Goal: Task Accomplishment & Management: Manage account settings

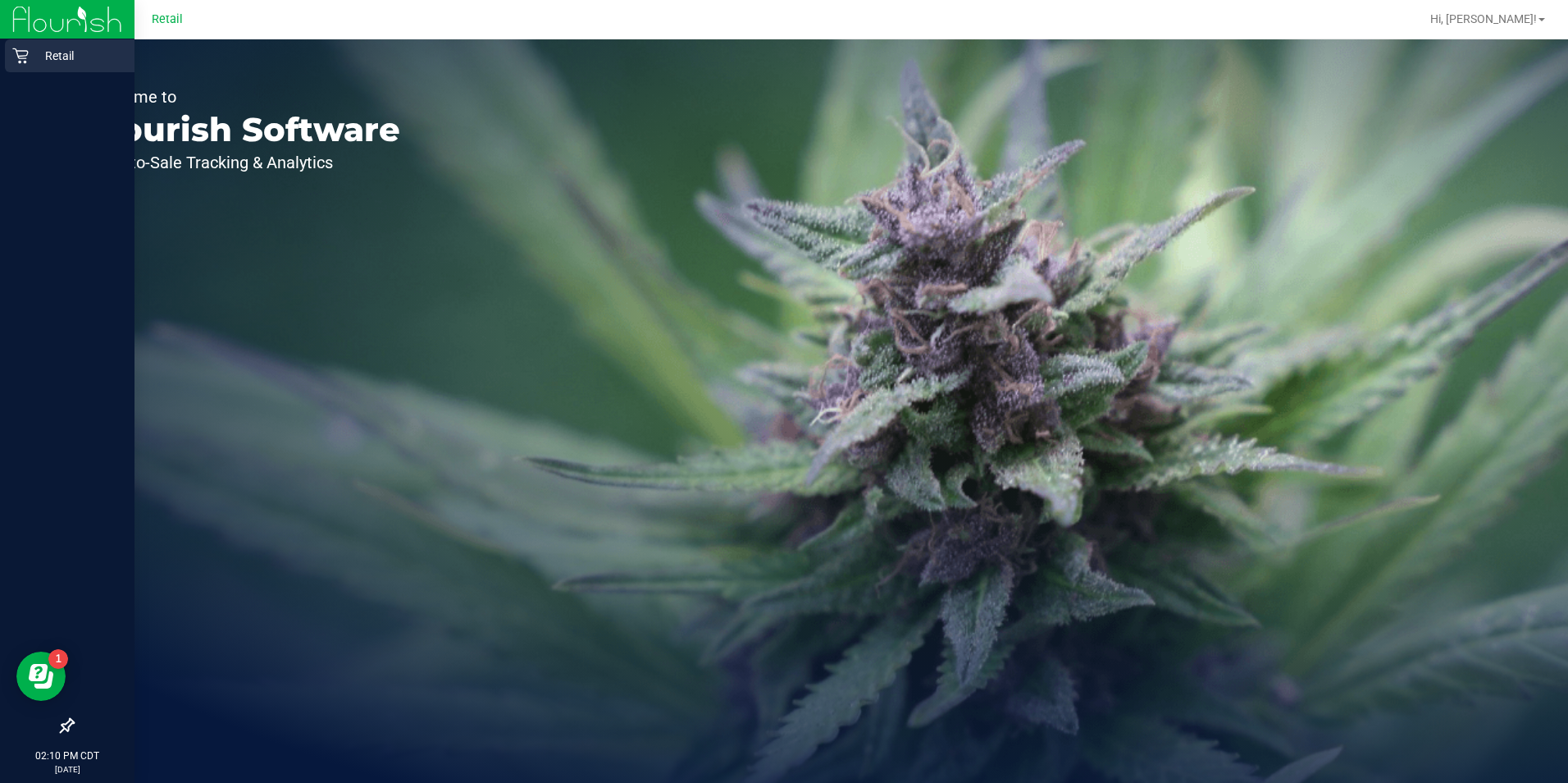
click at [25, 58] on icon at bounding box center [20, 56] width 16 height 16
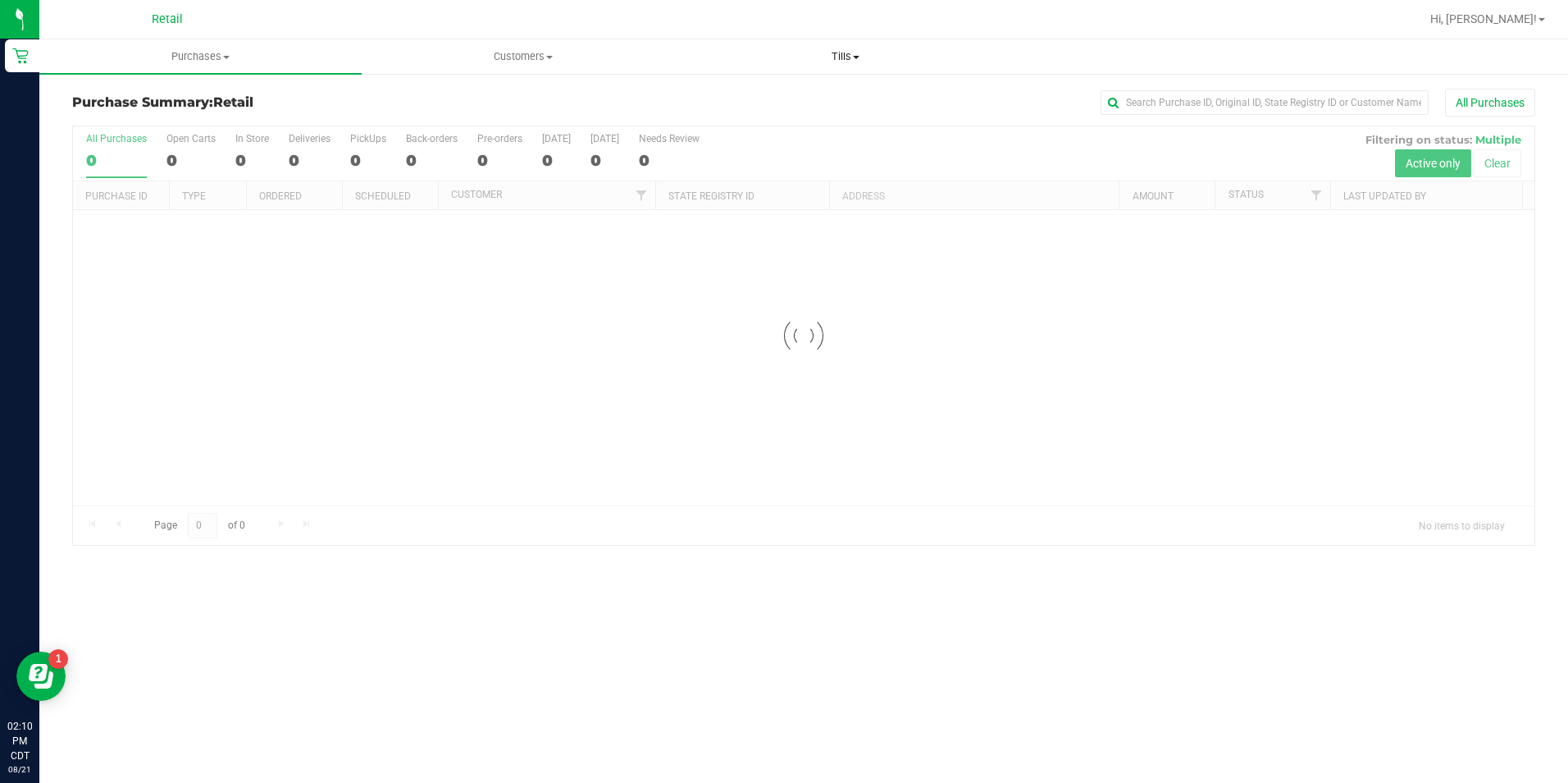
click at [857, 57] on span at bounding box center [855, 57] width 7 height 3
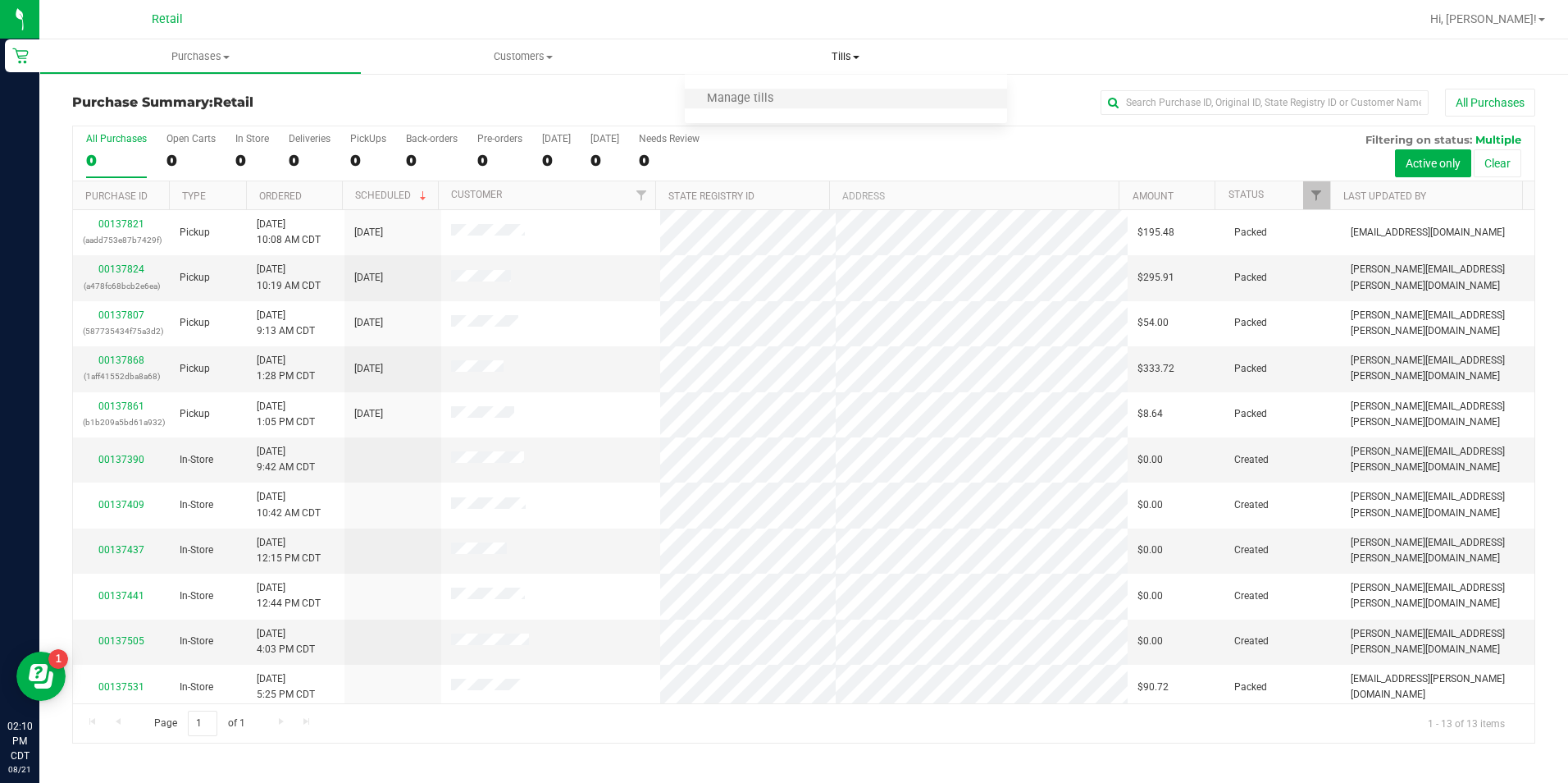
click at [865, 104] on li "Manage tills" at bounding box center [845, 100] width 322 height 20
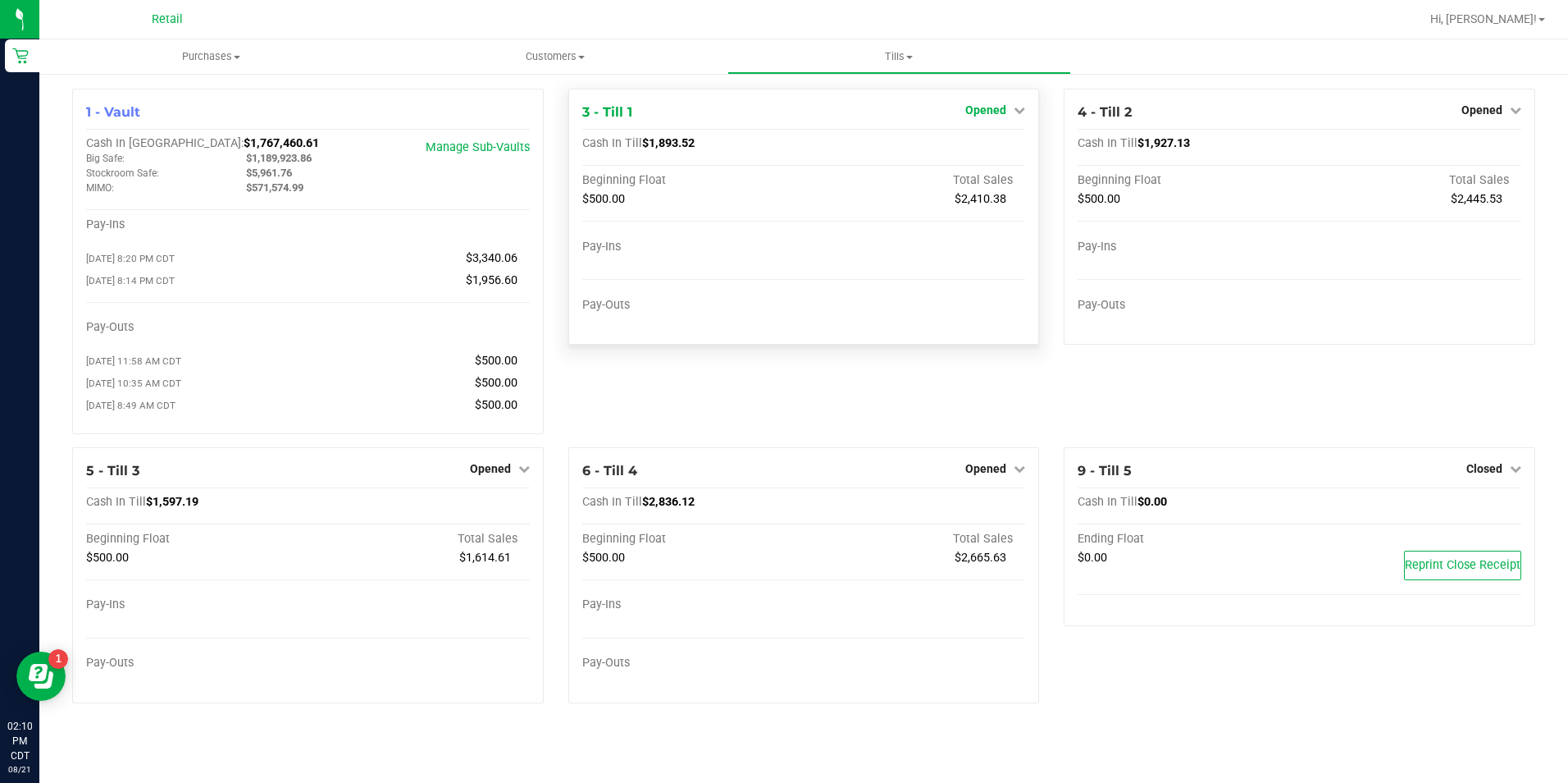
click at [1011, 108] on link "Opened" at bounding box center [995, 110] width 60 height 13
click at [993, 147] on link "Close Till" at bounding box center [988, 144] width 44 height 13
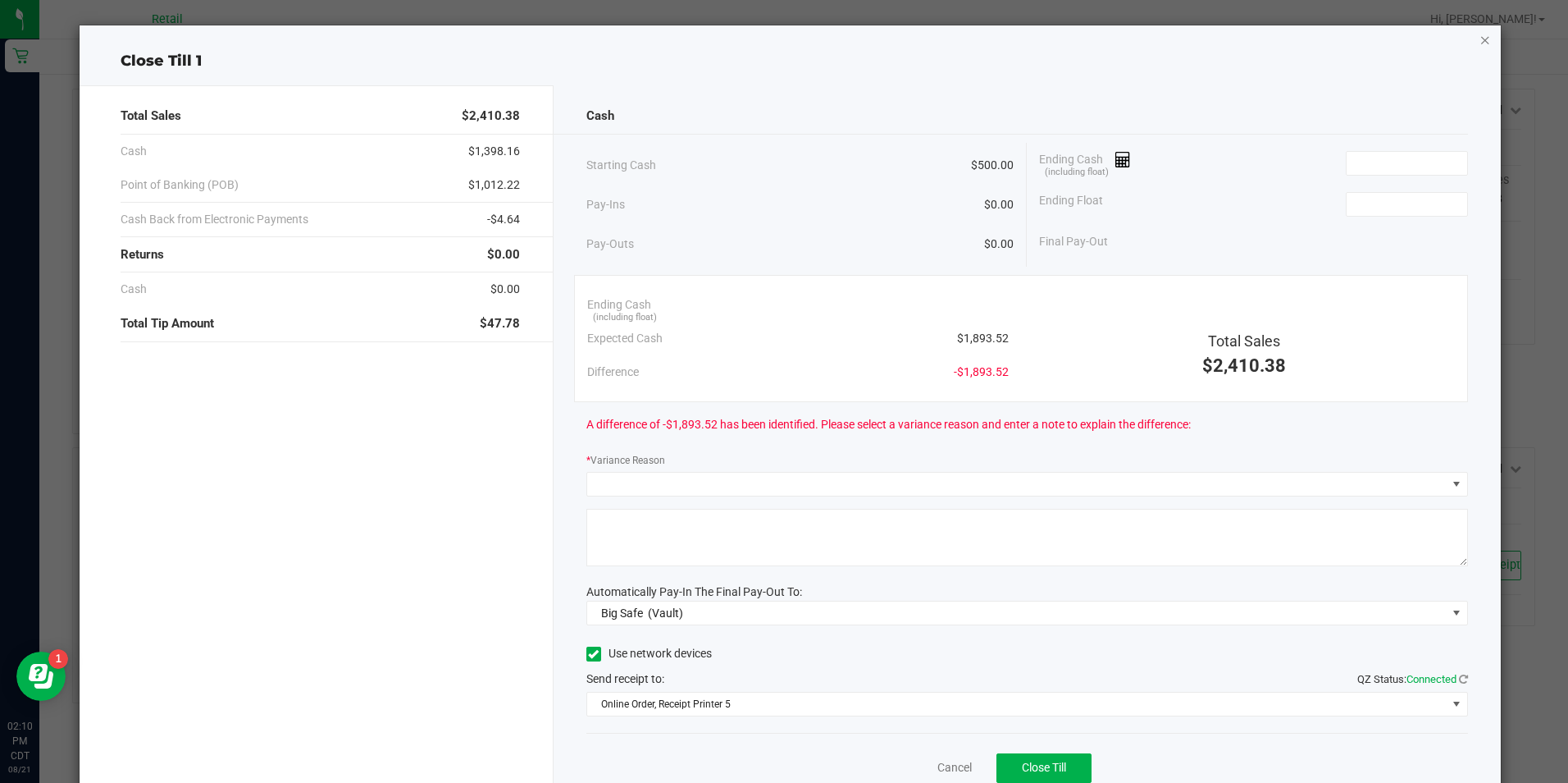
click at [1479, 39] on icon "button" at bounding box center [1485, 40] width 12 height 20
